Goal: Transaction & Acquisition: Obtain resource

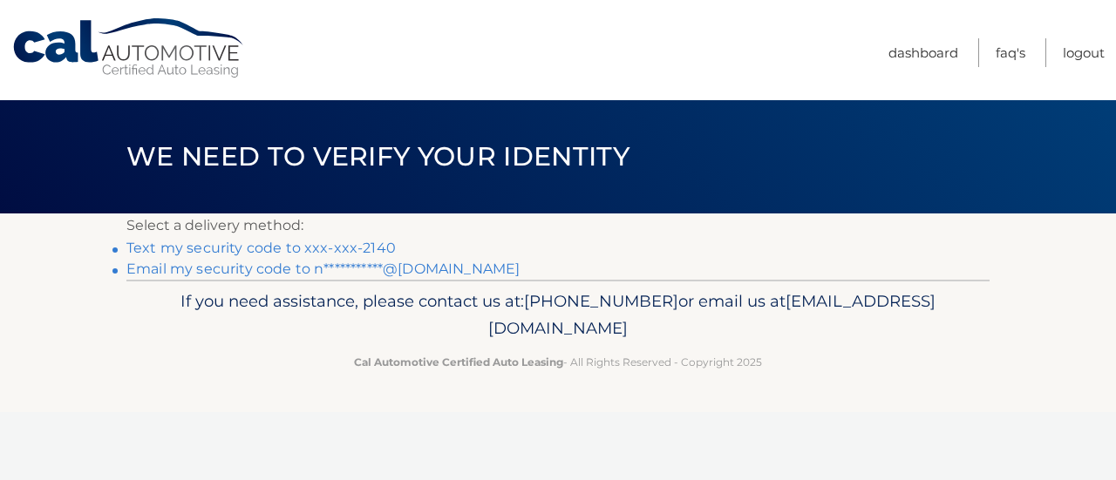
click at [302, 247] on link "Text my security code to xxx-xxx-2140" at bounding box center [260, 248] width 269 height 17
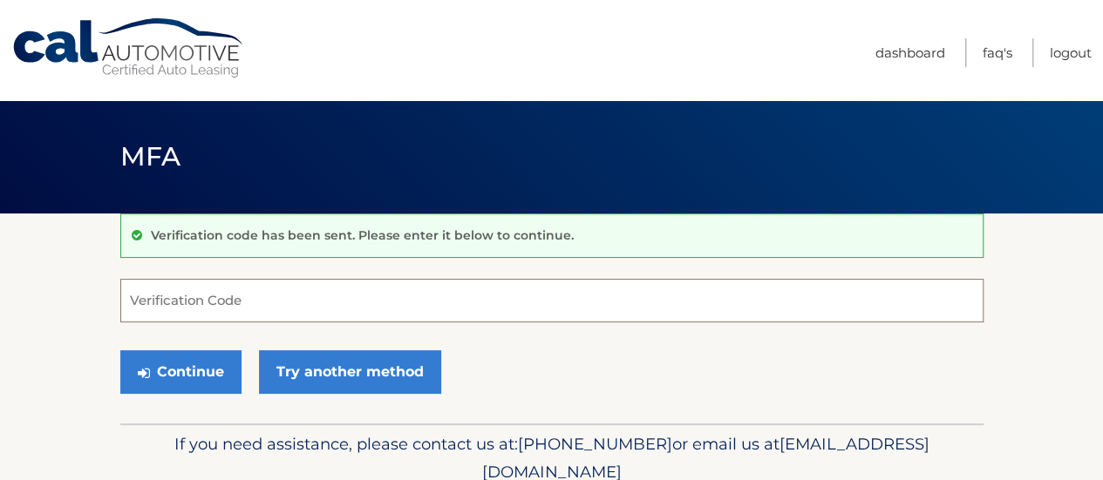
click at [277, 308] on input "Verification Code" at bounding box center [551, 301] width 863 height 44
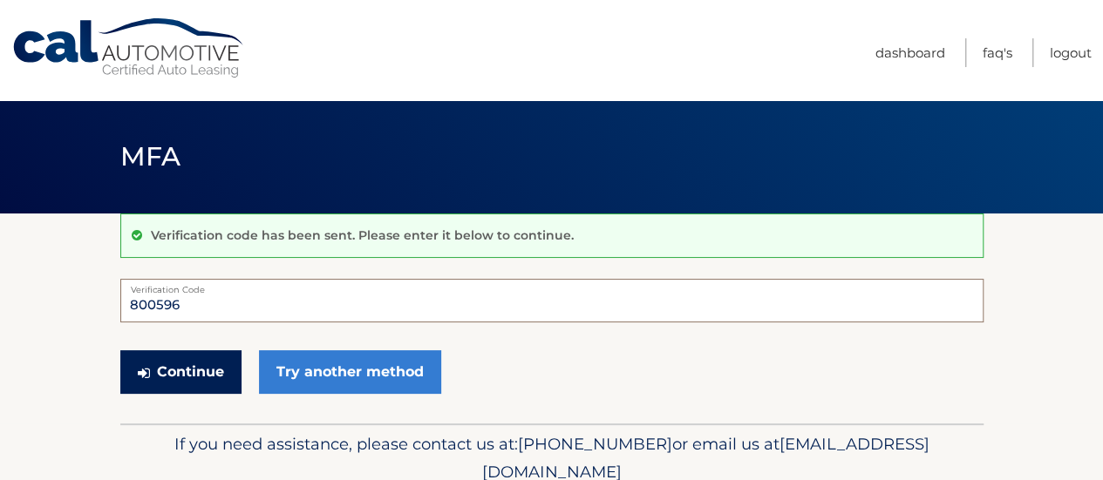
type input "800596"
click at [227, 371] on button "Continue" at bounding box center [180, 372] width 121 height 44
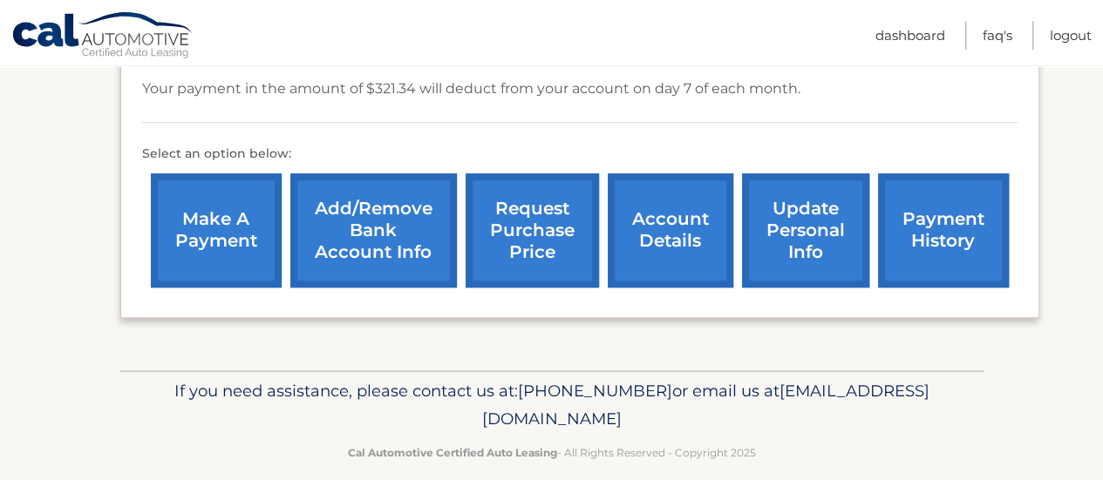
scroll to position [507, 0]
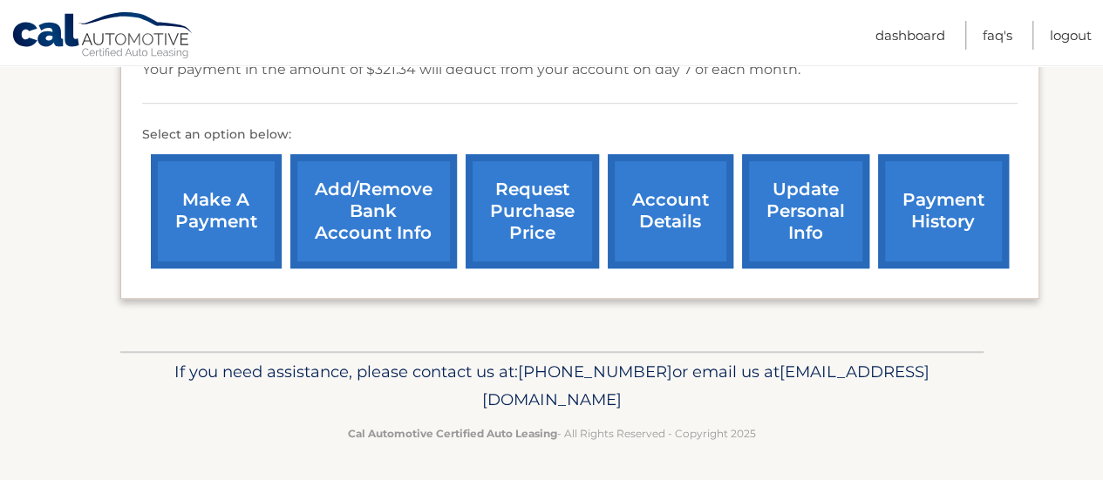
click at [693, 209] on link "account details" at bounding box center [671, 211] width 126 height 114
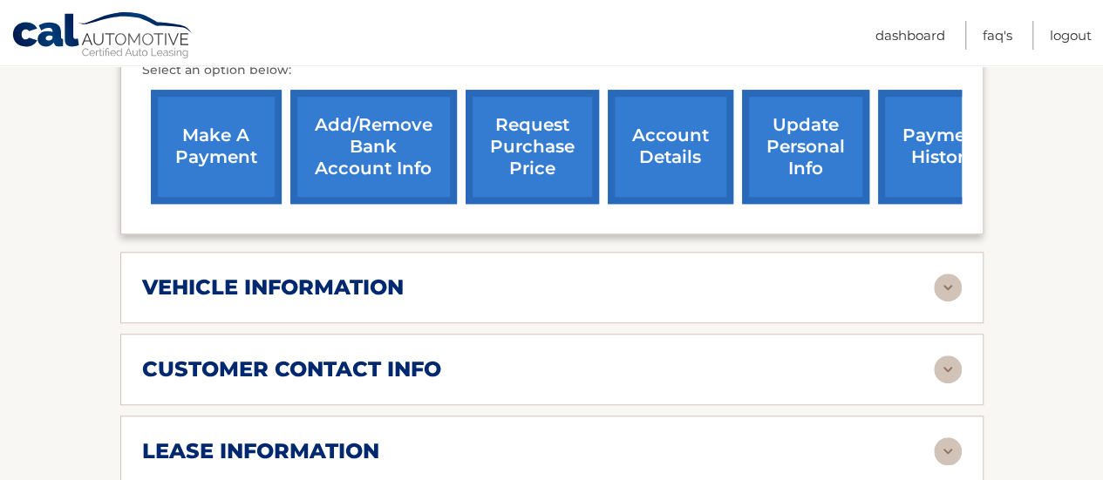
scroll to position [697, 0]
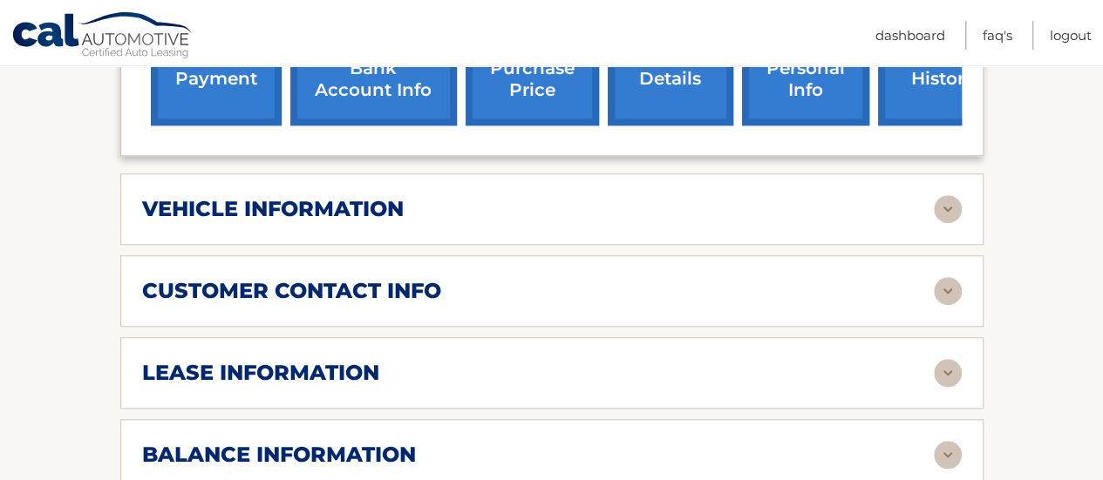
click at [955, 195] on img at bounding box center [948, 209] width 28 height 28
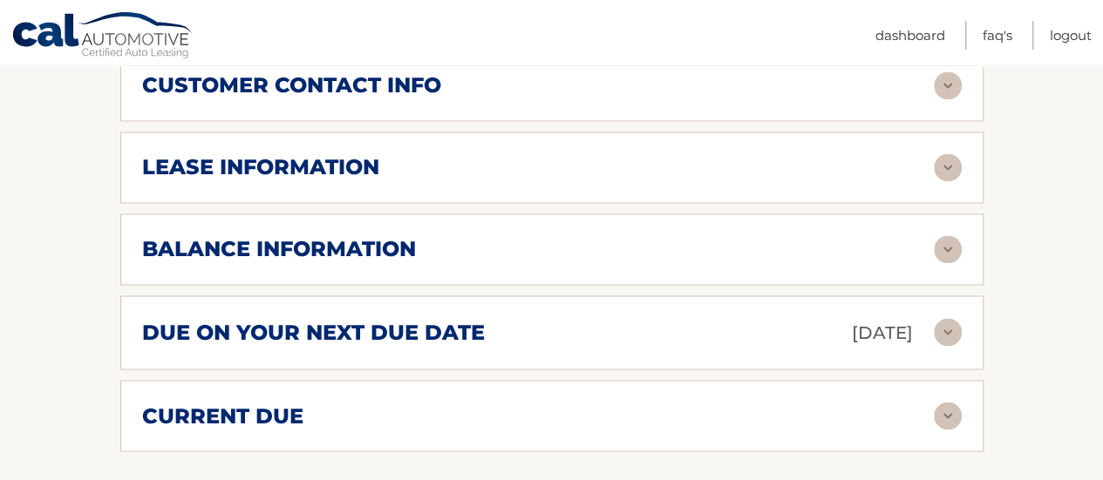
scroll to position [1308, 0]
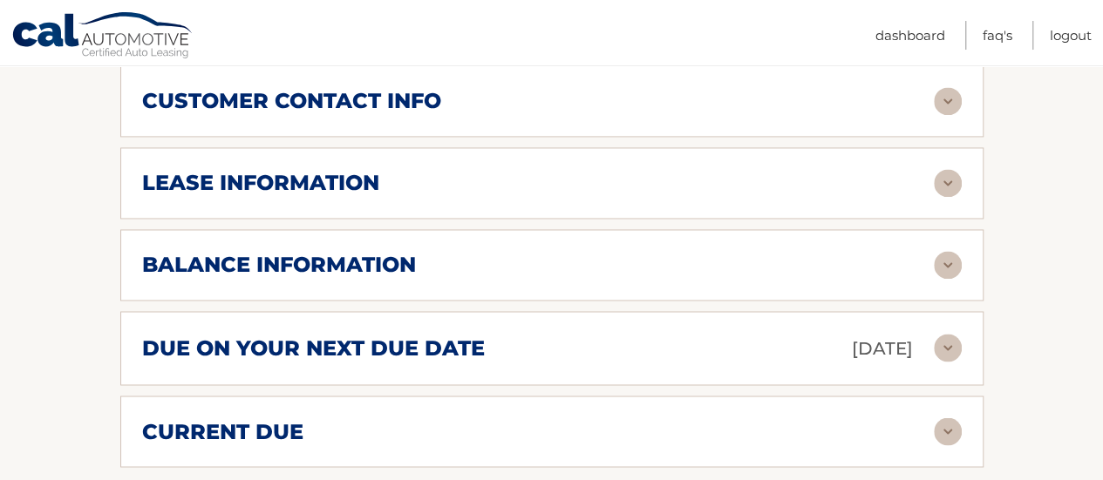
click at [961, 169] on img at bounding box center [948, 183] width 28 height 28
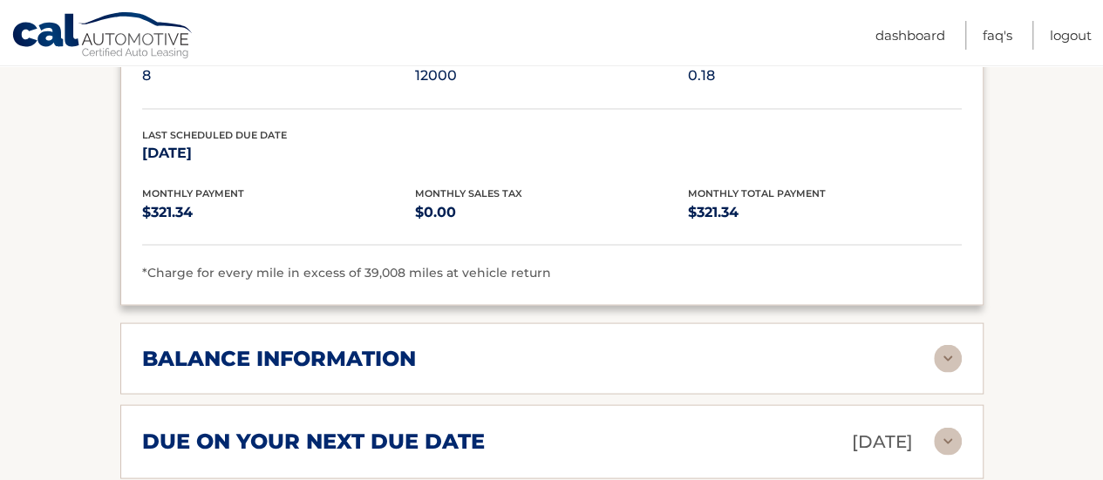
scroll to position [1569, 0]
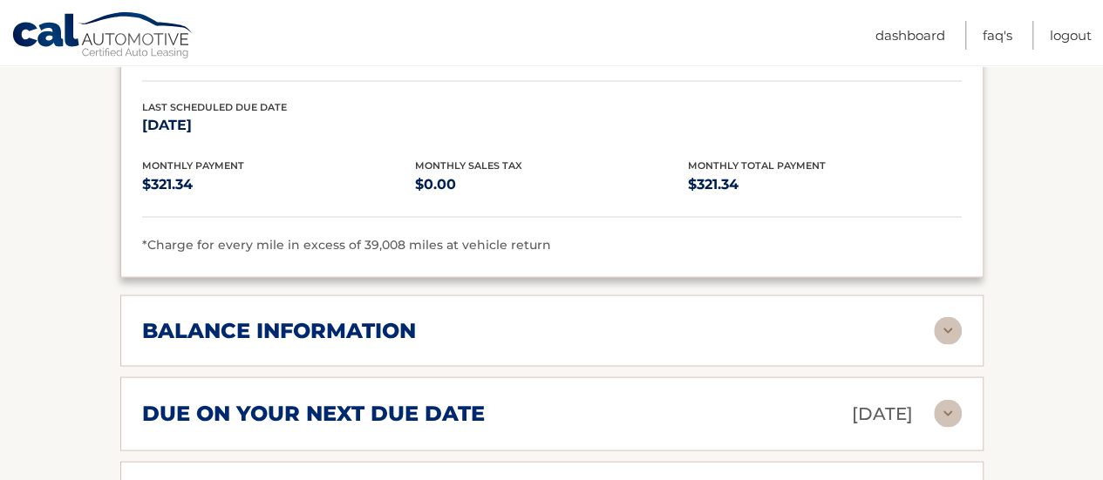
click at [951, 316] on img at bounding box center [948, 330] width 28 height 28
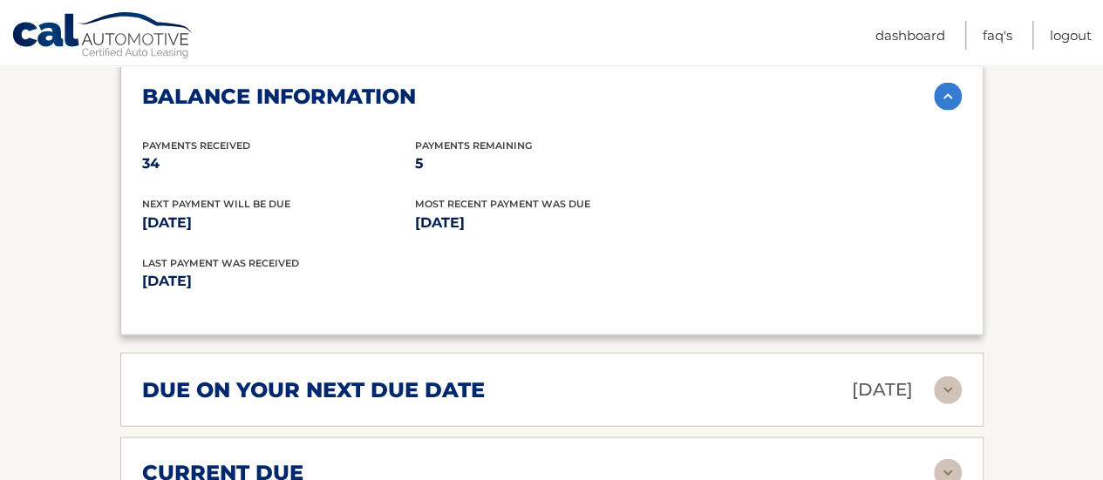
scroll to position [1831, 0]
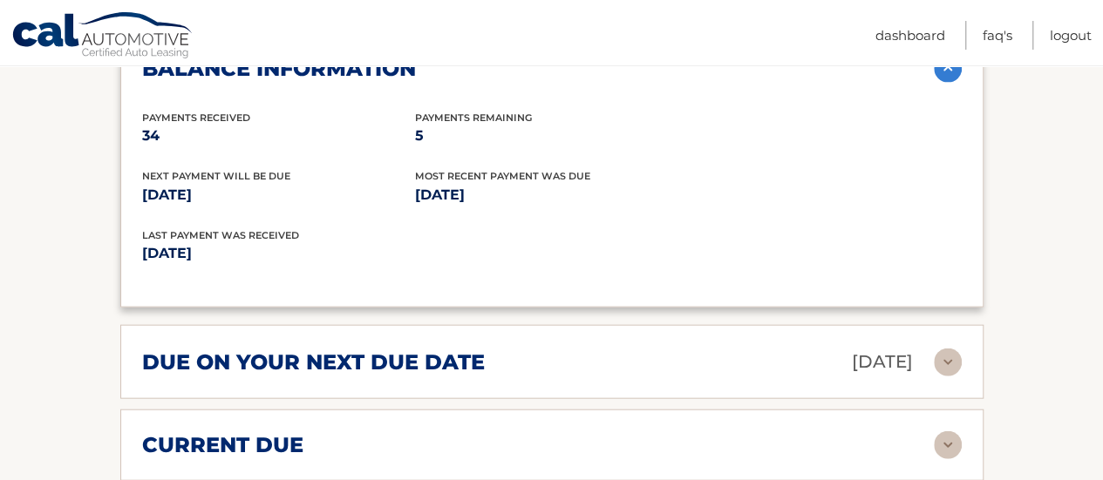
click at [941, 349] on img at bounding box center [948, 363] width 28 height 28
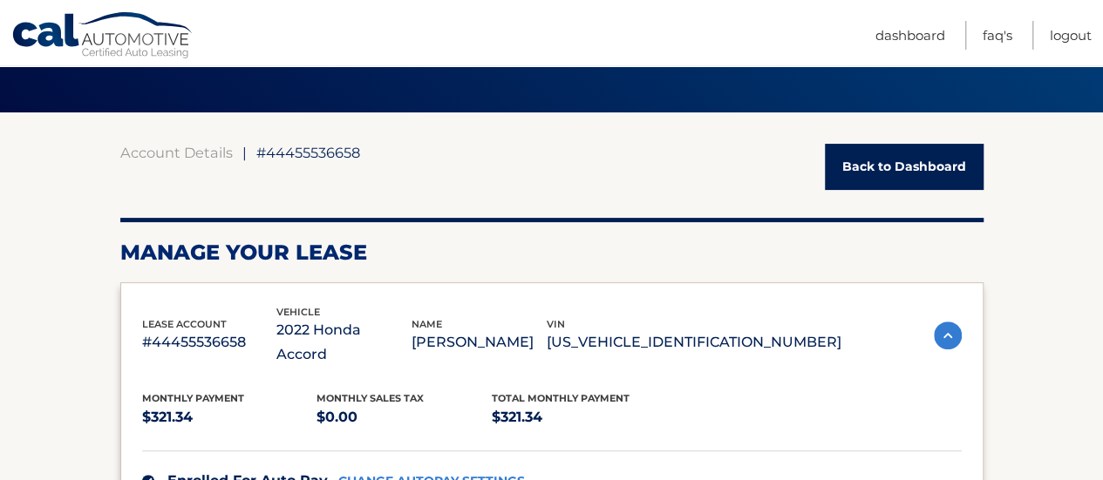
scroll to position [0, 0]
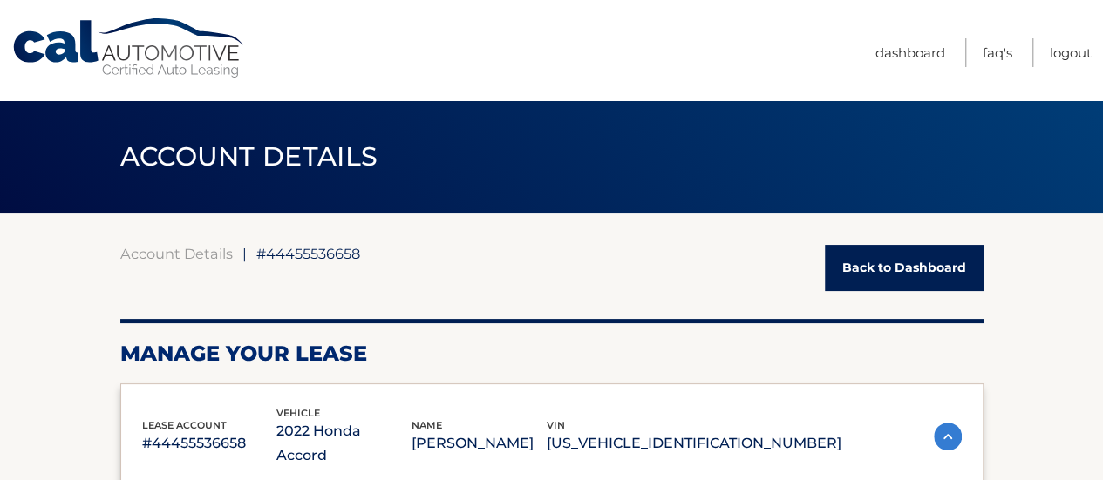
click at [874, 261] on link "Back to Dashboard" at bounding box center [904, 268] width 159 height 46
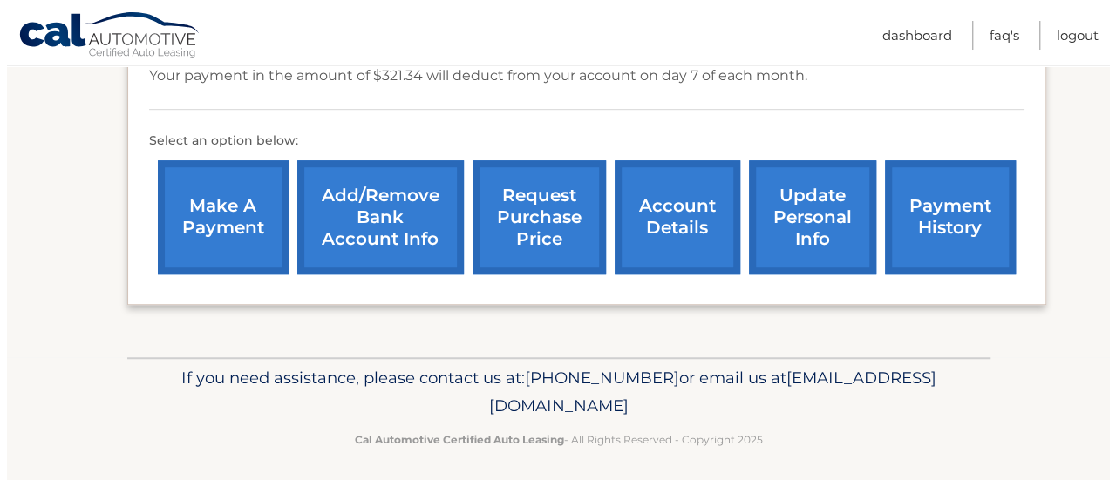
scroll to position [507, 0]
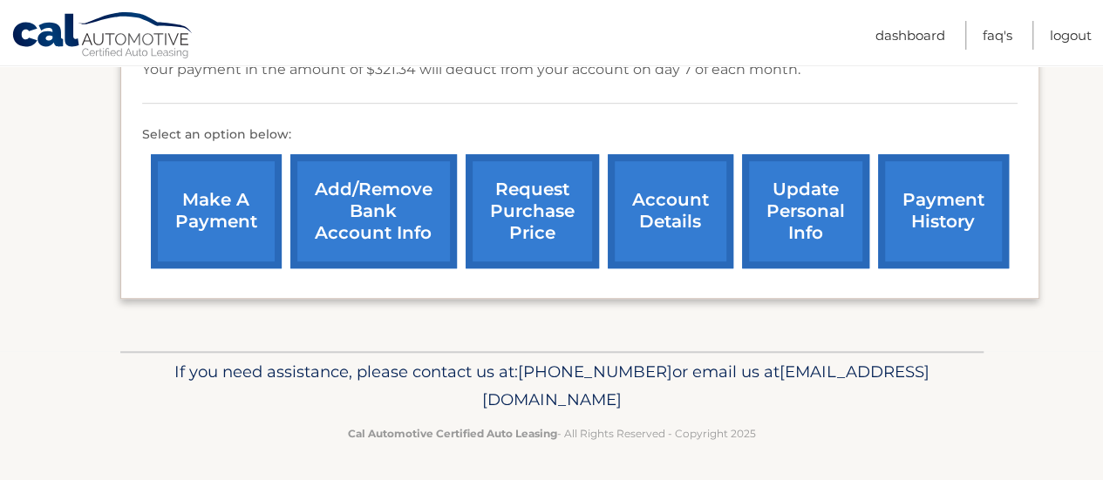
click at [524, 208] on link "request purchase price" at bounding box center [532, 211] width 133 height 114
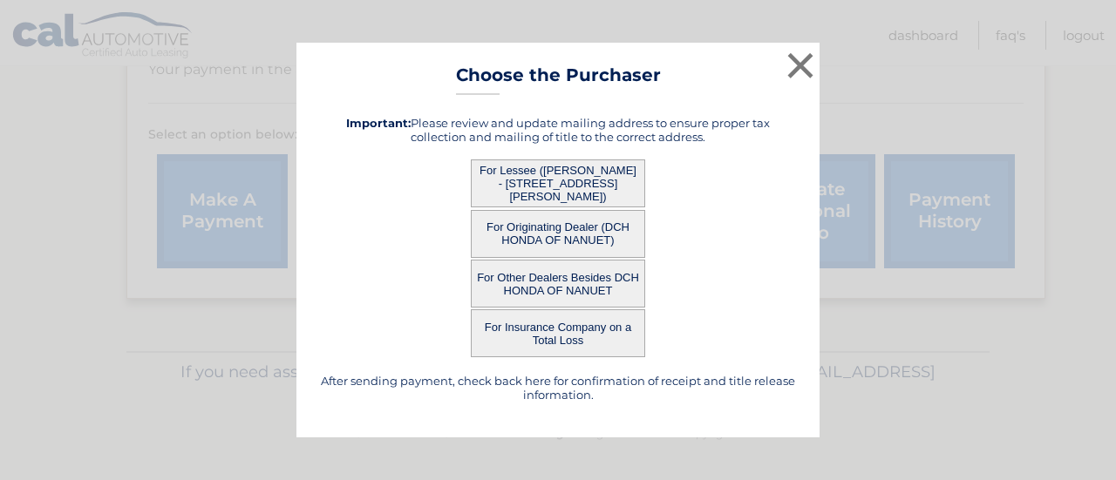
click at [603, 177] on button "For Lessee (NANCY AGOVINO - 13 VERDIN DR, , NEW CITY, NY 10956)" at bounding box center [558, 184] width 174 height 48
click at [595, 182] on button "For Lessee (NANCY AGOVINO - 13 VERDIN DR, , NEW CITY, NY 10956)" at bounding box center [558, 184] width 174 height 48
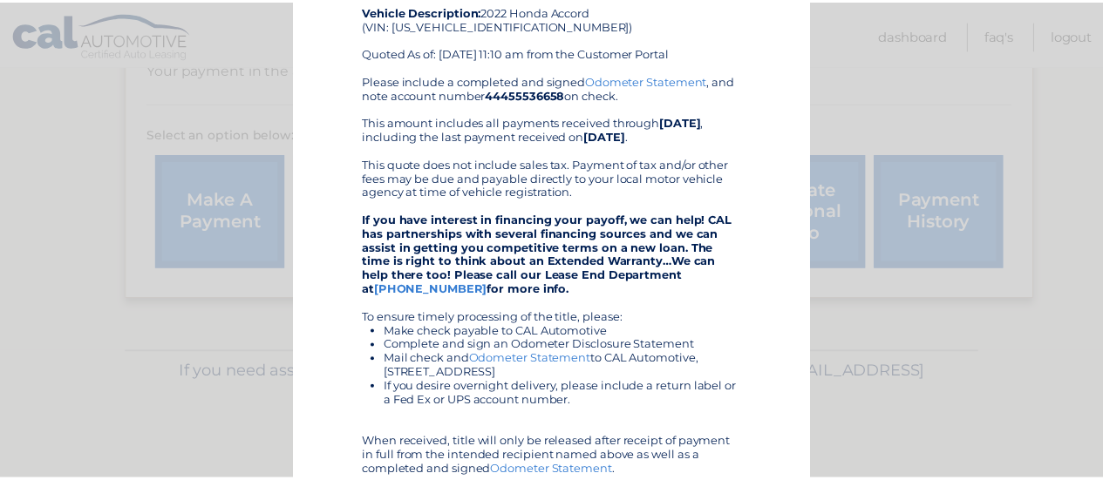
scroll to position [0, 0]
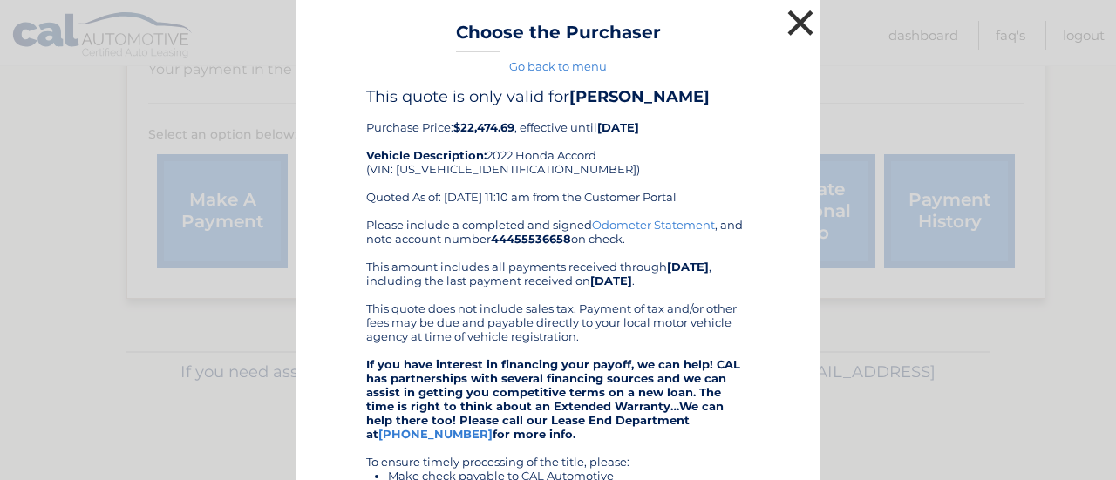
click at [795, 17] on button "×" at bounding box center [800, 22] width 35 height 35
